Goal: Task Accomplishment & Management: Manage account settings

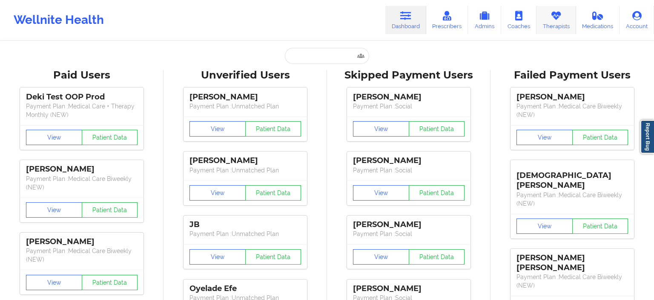
click at [556, 26] on link "Therapists" at bounding box center [557, 20] width 40 height 28
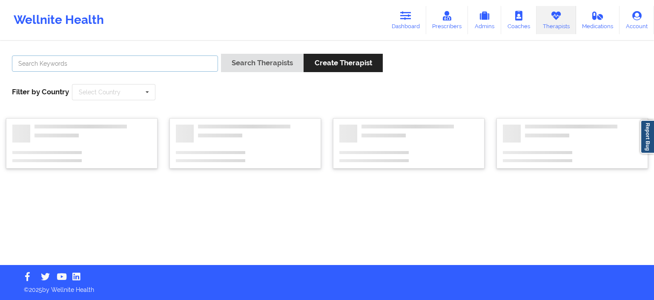
click at [118, 60] on input "text" at bounding box center [115, 63] width 206 height 16
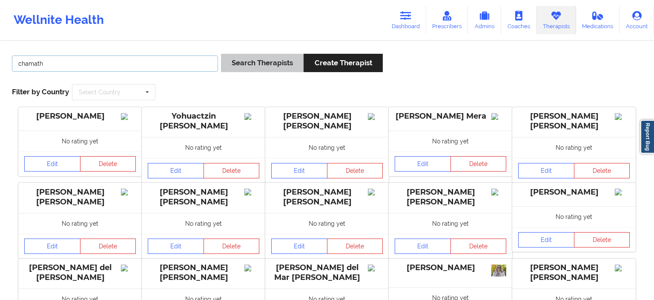
type input "chamath"
click at [262, 61] on button "Search Therapists" at bounding box center [262, 63] width 83 height 18
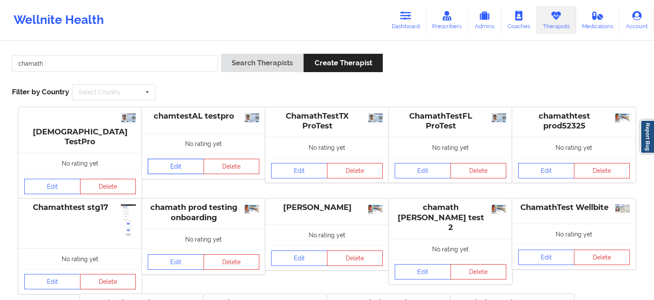
click at [181, 167] on link "Edit" at bounding box center [176, 165] width 56 height 15
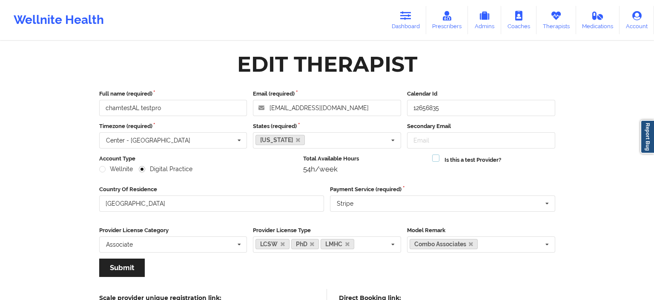
click at [437, 154] on label at bounding box center [435, 154] width 7 height 0
click at [437, 159] on input "Is this a test Provider?" at bounding box center [435, 157] width 7 height 7
checkbox input "true"
click at [120, 269] on button "Submit" at bounding box center [122, 267] width 46 height 18
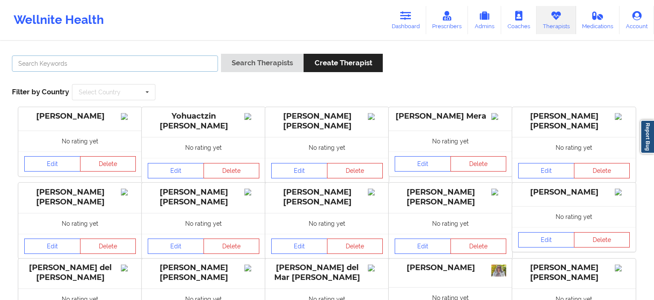
click at [101, 65] on input "text" at bounding box center [115, 63] width 206 height 16
type input "chamat"
click at [221, 54] on button "Search Therapists" at bounding box center [262, 63] width 83 height 18
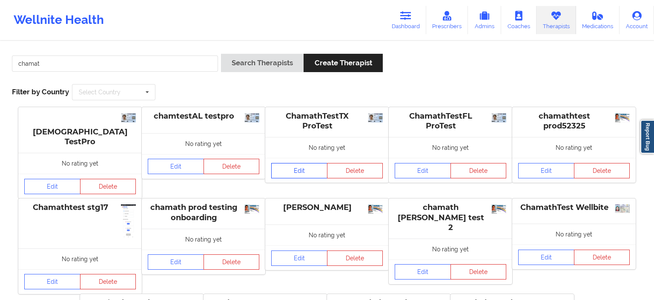
click at [296, 172] on link "Edit" at bounding box center [299, 170] width 56 height 15
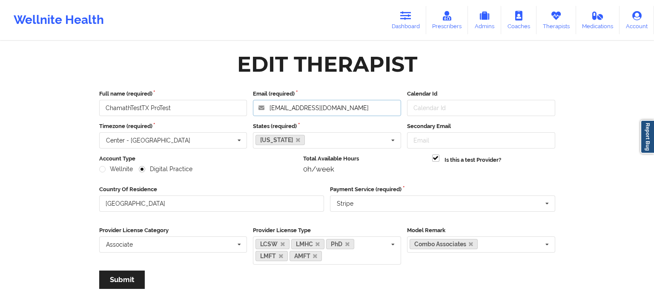
click at [374, 105] on input "[EMAIL_ADDRESS][DOMAIN_NAME]" at bounding box center [327, 108] width 148 height 16
